Goal: Task Accomplishment & Management: Manage account settings

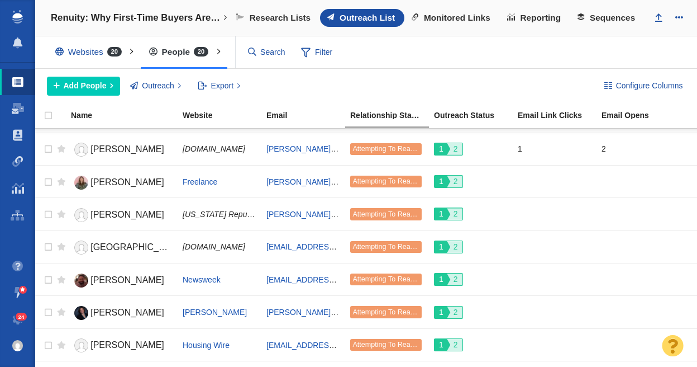
scroll to position [415, 0]
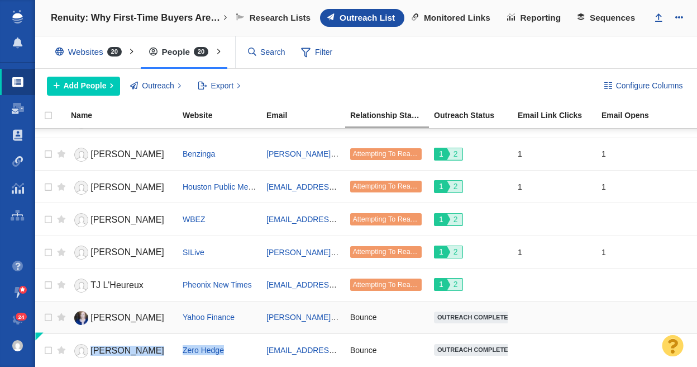
click at [134, 316] on span "[PERSON_NAME]" at bounding box center [128, 316] width 74 height 9
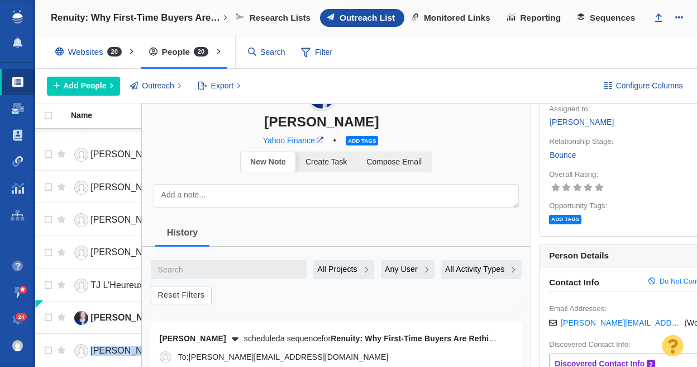
scroll to position [0, 0]
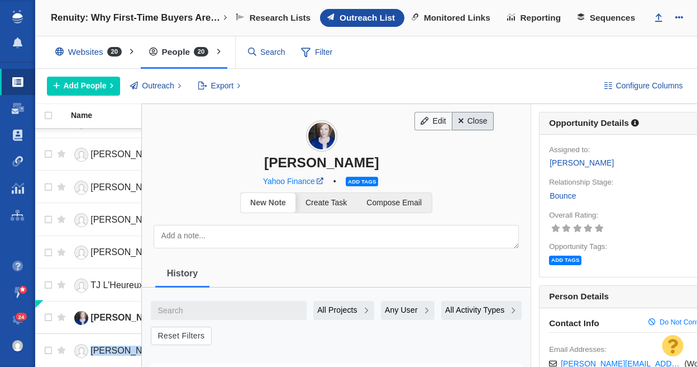
click at [469, 117] on link "Close" at bounding box center [473, 121] width 42 height 19
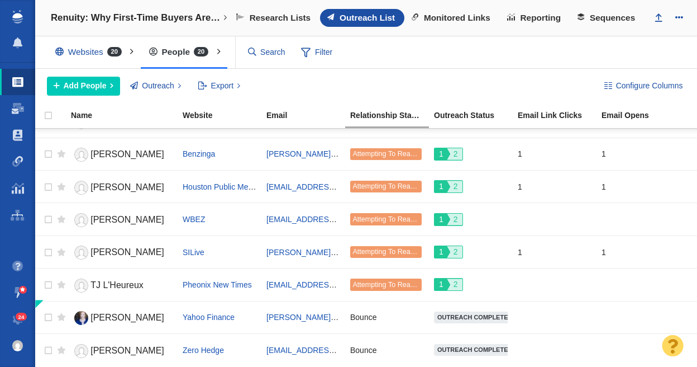
click at [354, 92] on div "Add People Add a Person Add From List of URLs Import from CSV Outreach No Conta…" at bounding box center [316, 86] width 539 height 19
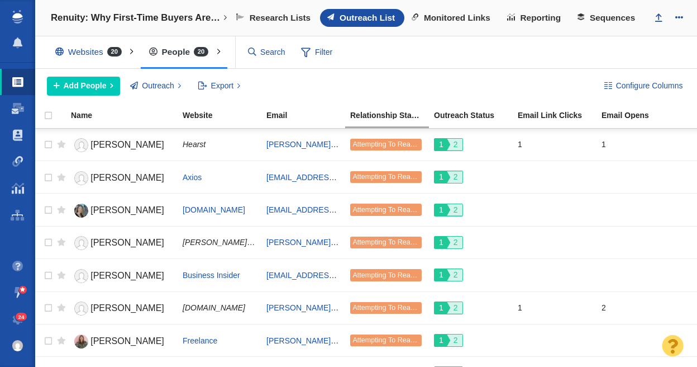
click at [493, 80] on div "Add People Add a Person Add From List of URLs Import from CSV Outreach No Conta…" at bounding box center [316, 86] width 539 height 19
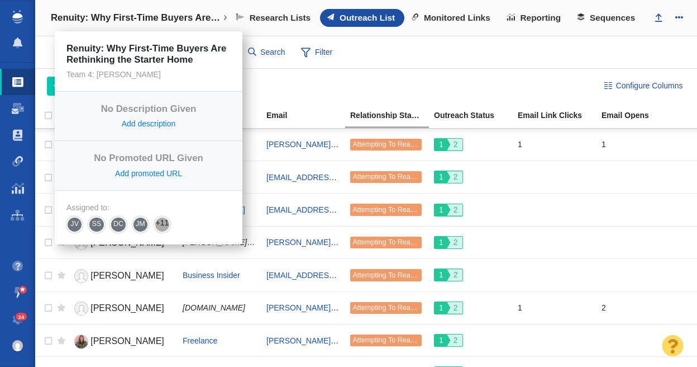
click at [145, 14] on h4 "Renuity: Why First-Time Buyers Are Rethinking the Starter Home" at bounding box center [137, 17] width 172 height 11
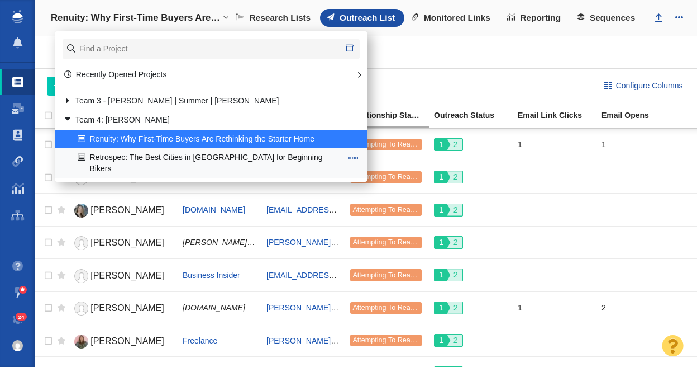
click at [151, 155] on link "Retrospec: The Best Cities in [GEOGRAPHIC_DATA] for Beginning Bikers" at bounding box center [210, 163] width 270 height 28
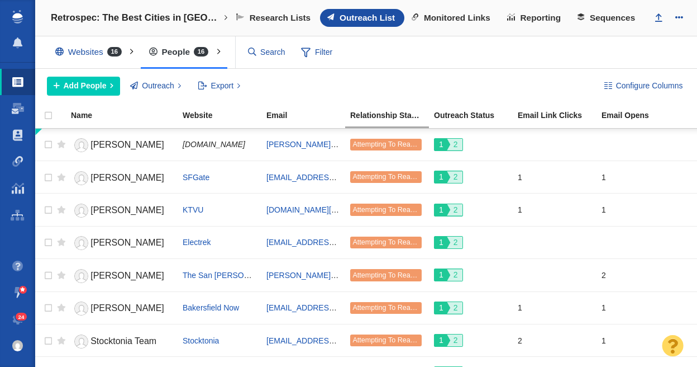
click at [450, 74] on div "Configure Columns Add People Add a Person Add From List of URLs Import from CSV…" at bounding box center [366, 86] width 662 height 35
